Goal: Transaction & Acquisition: Book appointment/travel/reservation

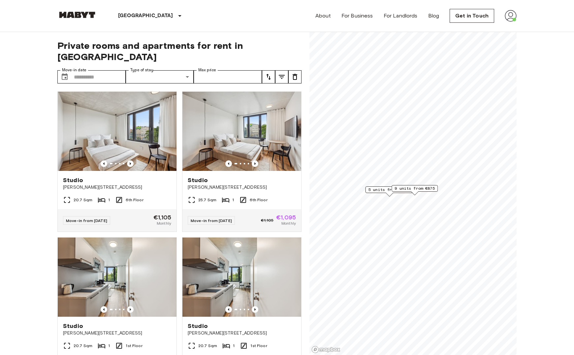
click at [421, 187] on span "9 units from €875" at bounding box center [415, 188] width 40 height 6
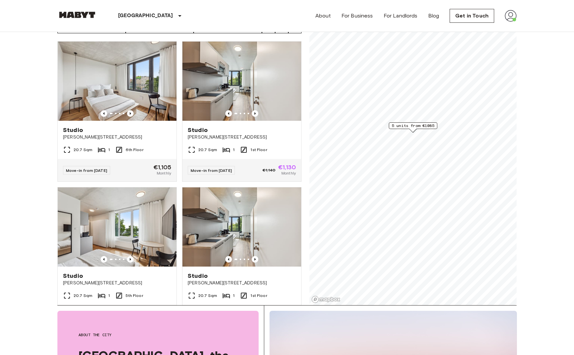
scroll to position [50, 0]
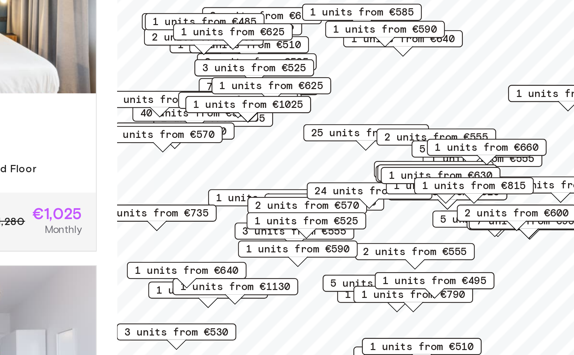
scroll to position [50, 0]
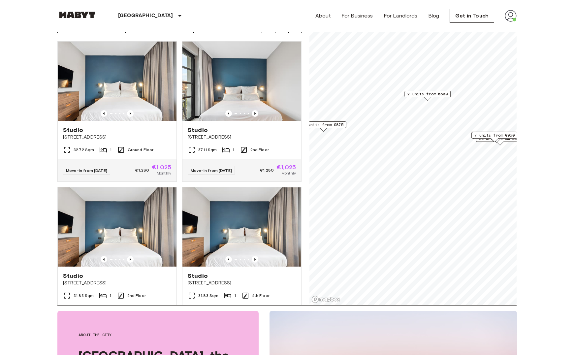
click at [336, 122] on span "9 units from €875" at bounding box center [323, 125] width 40 height 6
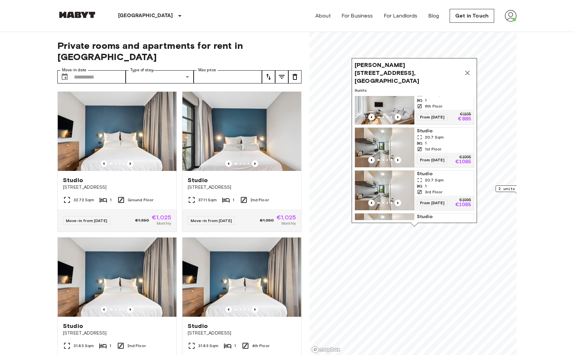
scroll to position [88, 0]
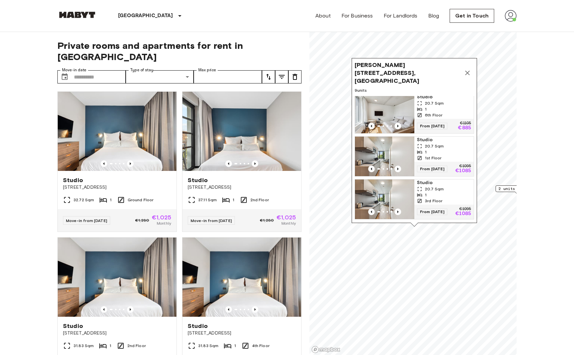
click at [437, 149] on div "1" at bounding box center [444, 152] width 54 height 6
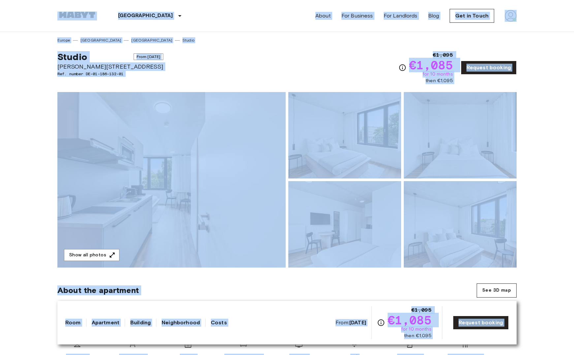
click at [361, 44] on div "Studio From Oct 4 2025 Gustav-Tempel-Straße 2 Ref. number DE-01-186-132-01 €1,0…" at bounding box center [286, 63] width 459 height 41
